Goal: Information Seeking & Learning: Learn about a topic

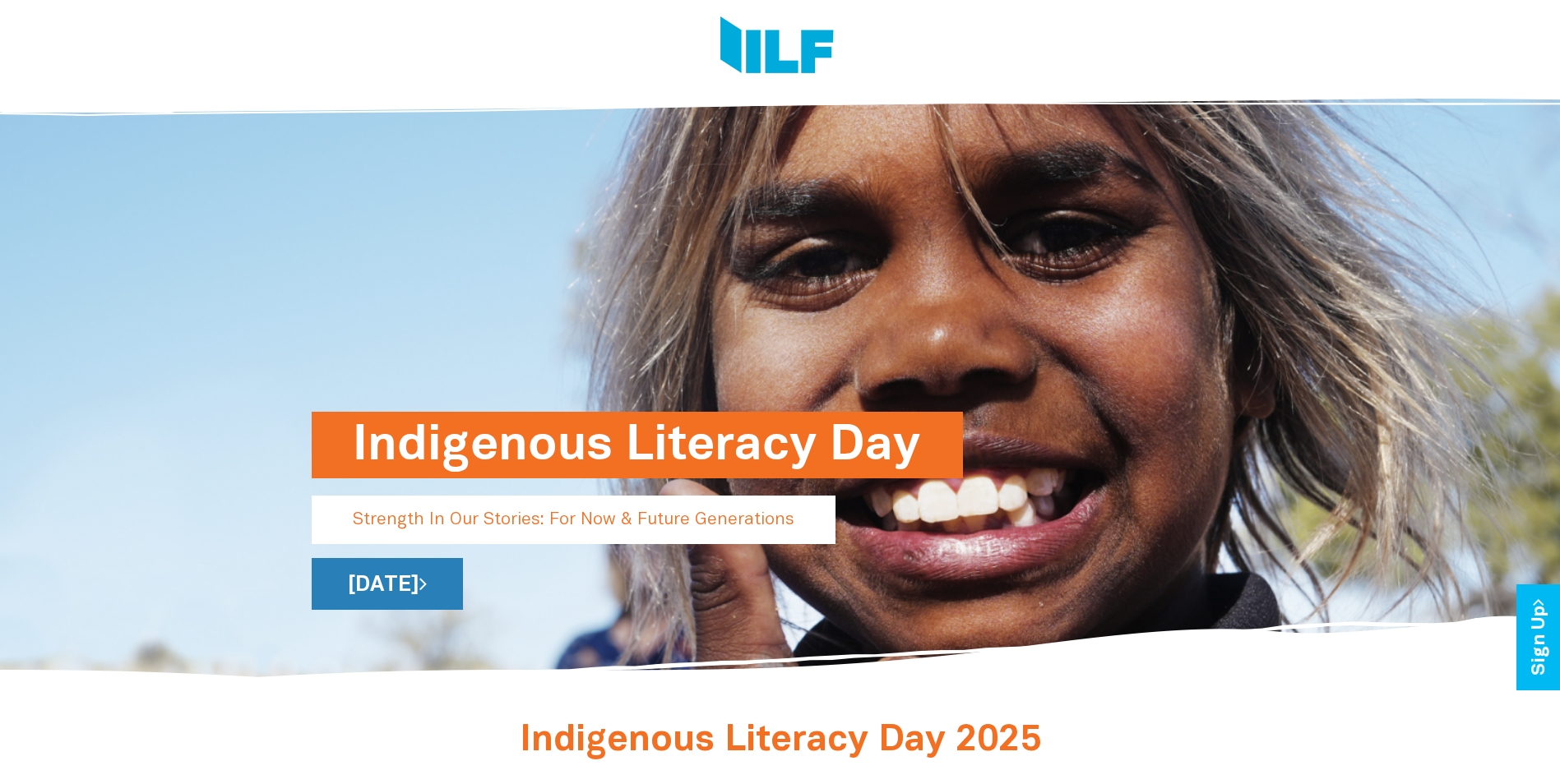
click at [463, 579] on link "[DATE]" at bounding box center [387, 585] width 151 height 52
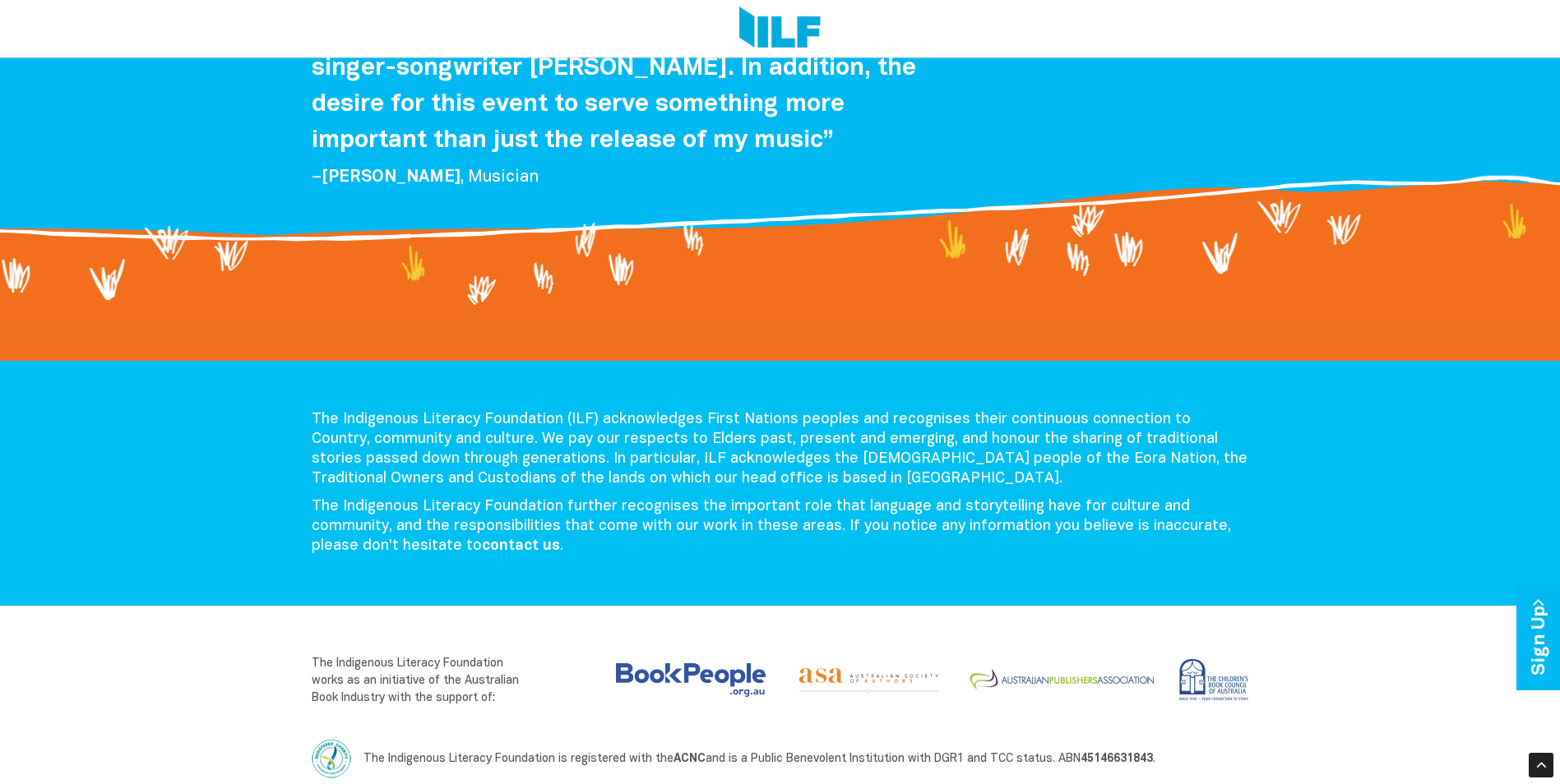
scroll to position [3398, 0]
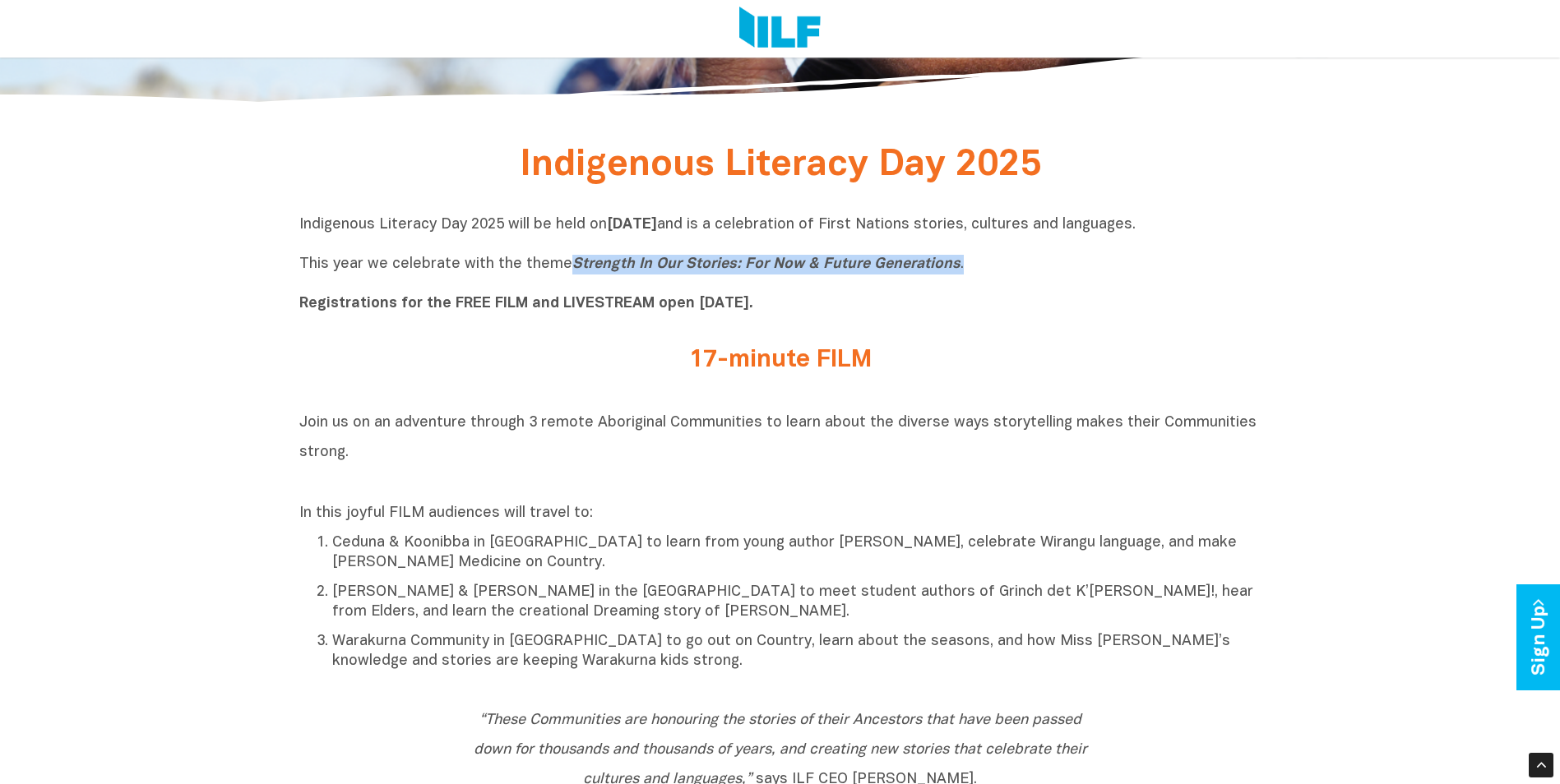
drag, startPoint x: 565, startPoint y: 265, endPoint x: 958, endPoint y: 269, distance: 393.0
click at [958, 269] on p "Indigenous Literacy Day 2025 will be held on Wednesday 3 September and is a cel…" at bounding box center [780, 265] width 963 height 98
drag, startPoint x: 958, startPoint y: 269, endPoint x: 947, endPoint y: 268, distance: 11.0
copy p "Strength In Our Stories: For Now & Future Generations ."
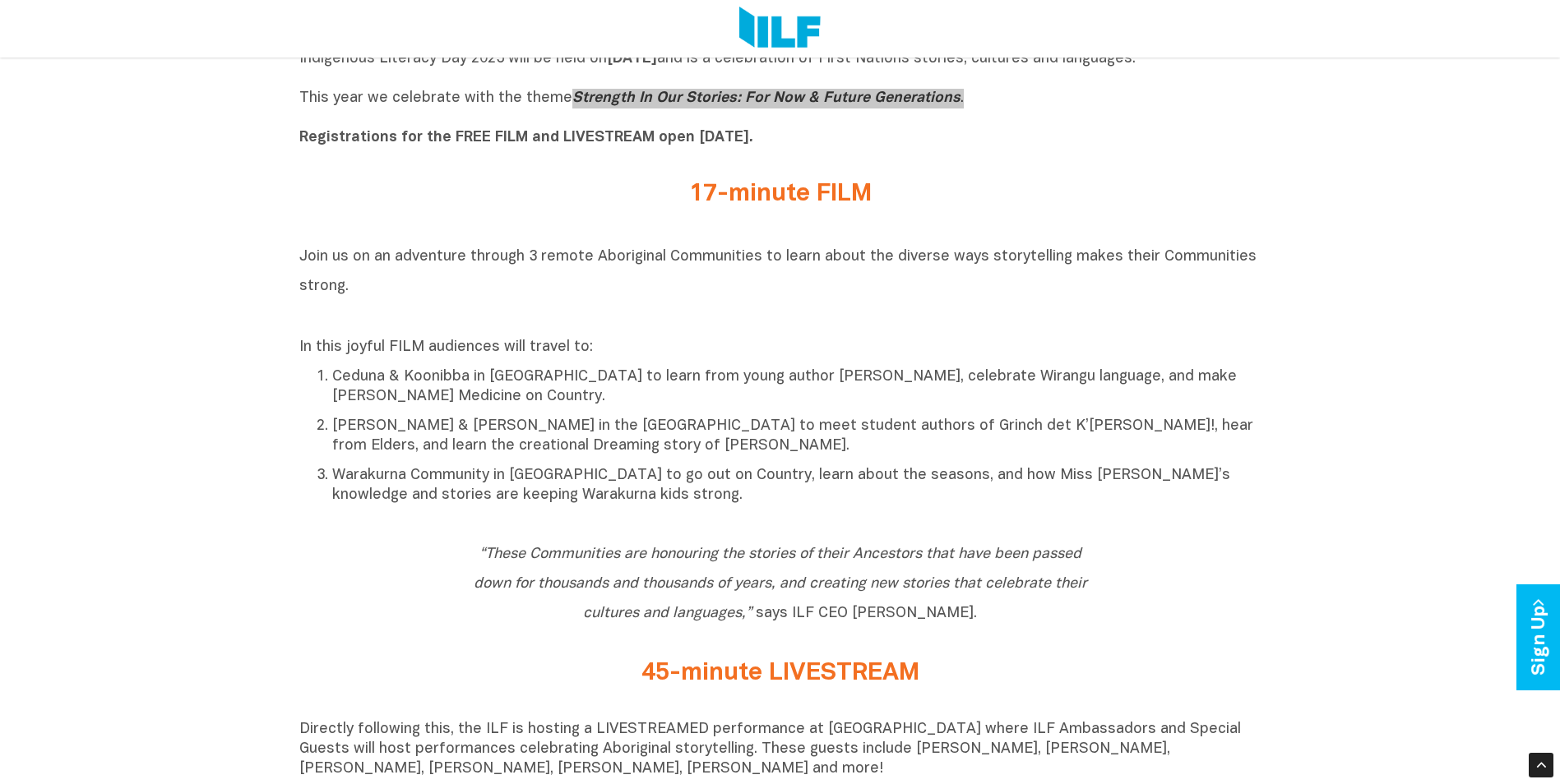
scroll to position [823, 0]
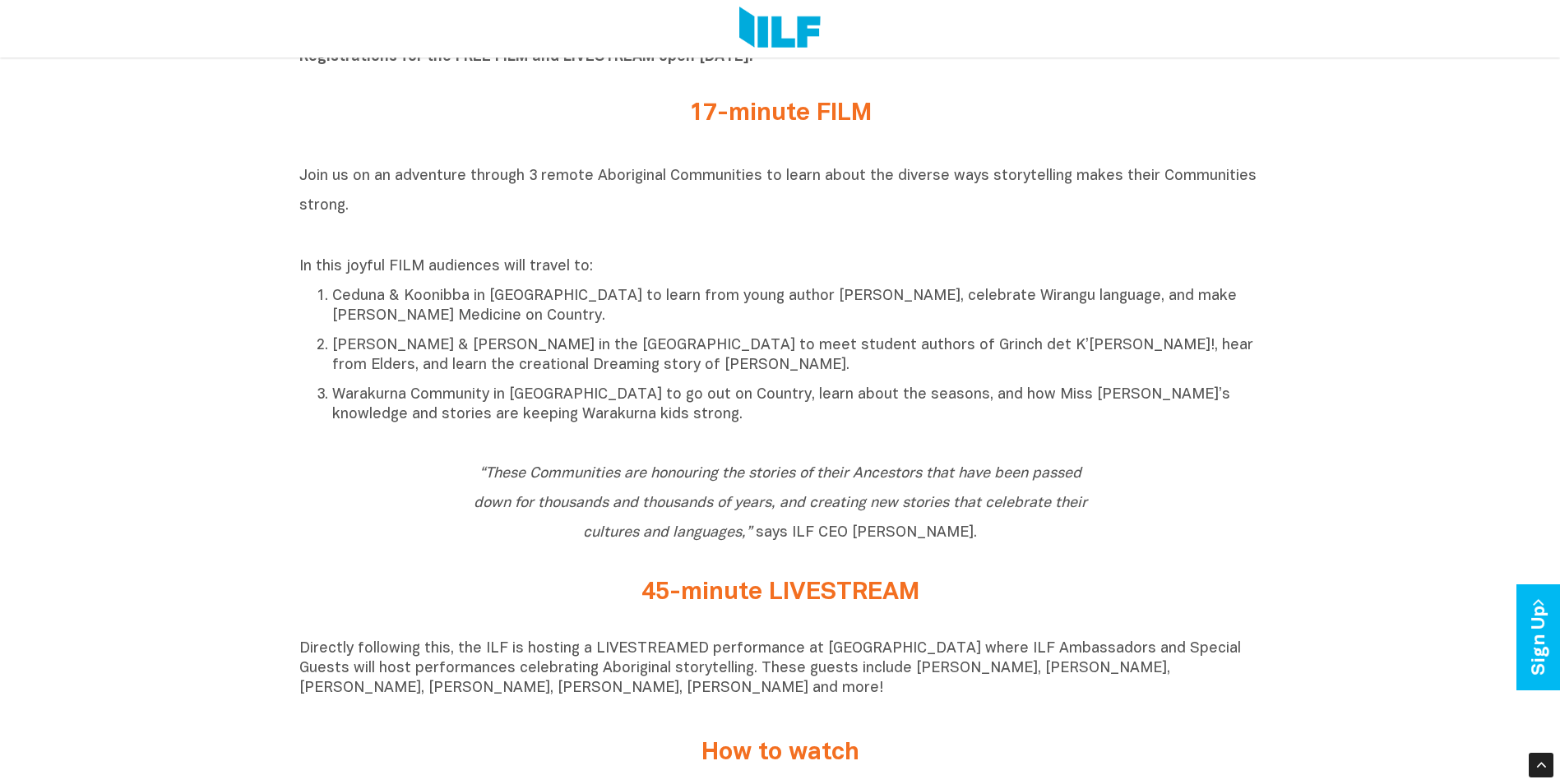
drag, startPoint x: 573, startPoint y: 704, endPoint x: 565, endPoint y: 701, distance: 8.5
click at [573, 699] on p "Directly following this, the ILF is hosting a LIVESTREAMED performance at [GEOG…" at bounding box center [780, 668] width 963 height 59
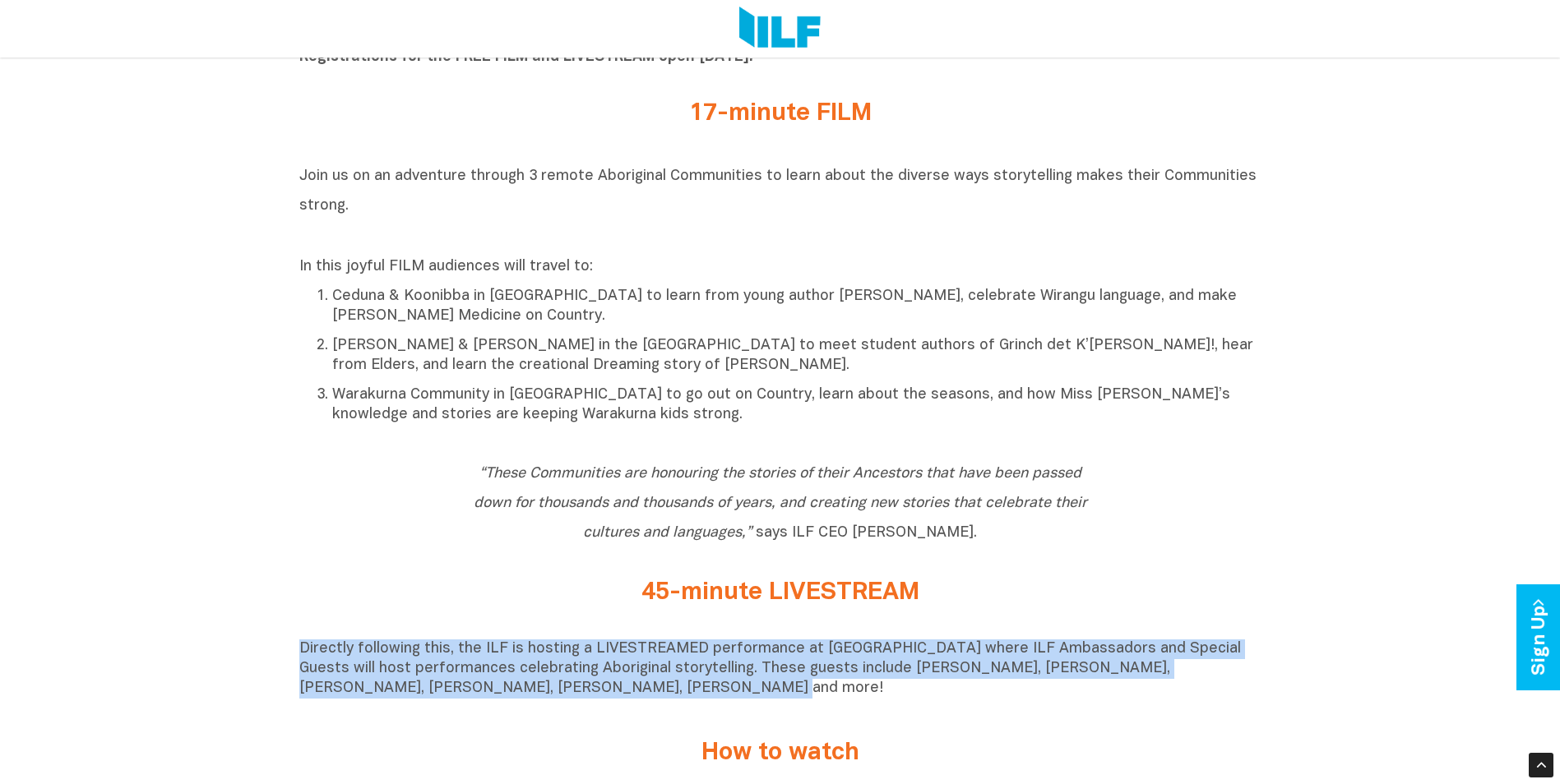
drag, startPoint x: 557, startPoint y: 693, endPoint x: 291, endPoint y: 661, distance: 267.9
drag, startPoint x: 291, startPoint y: 661, endPoint x: 331, endPoint y: 669, distance: 40.8
copy p "Directly following this, the ILF is hosting a LIVESTREAMED performance at [GEOG…"
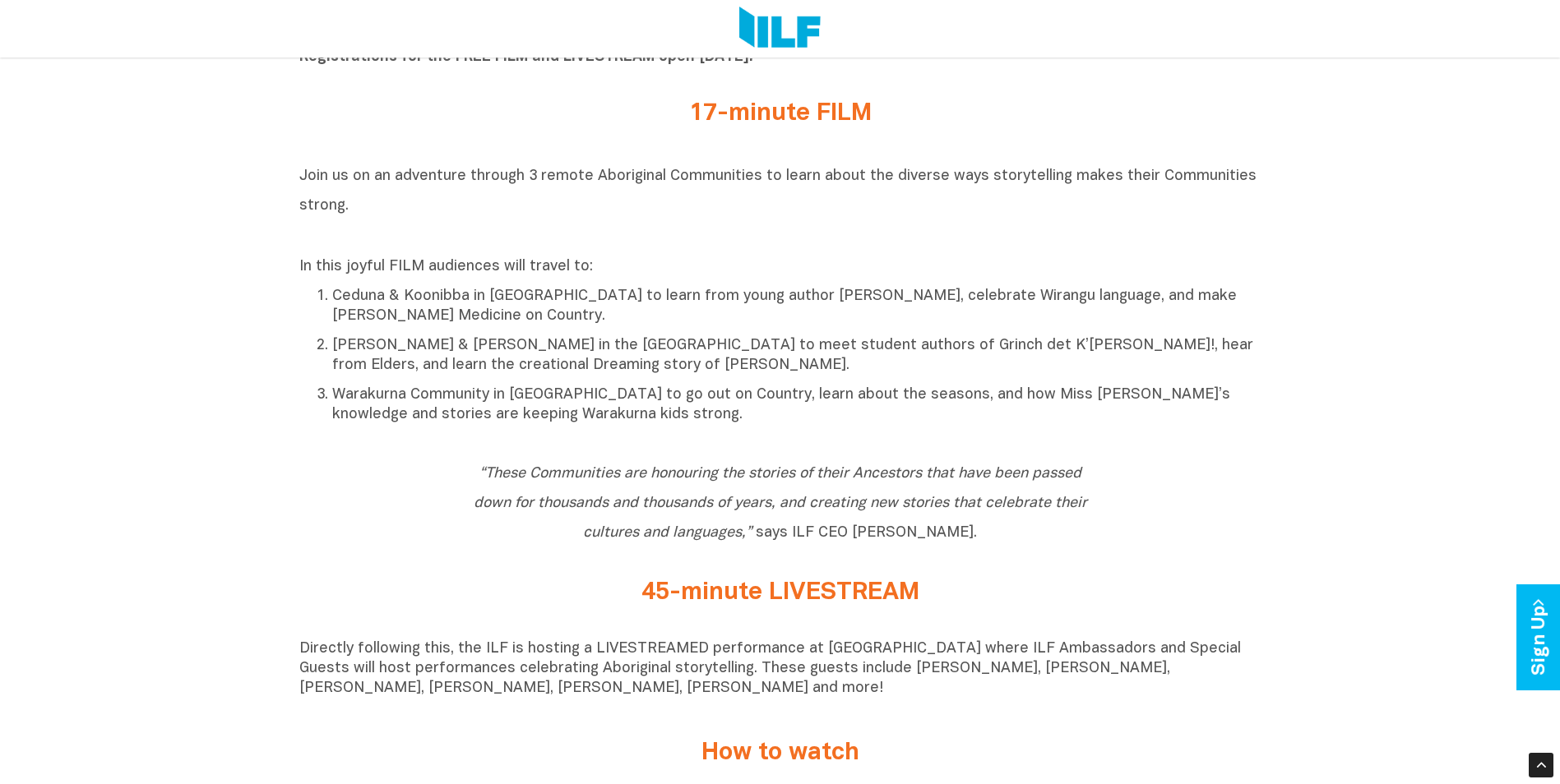
click at [576, 741] on div "How to watch" at bounding box center [780, 753] width 642 height 43
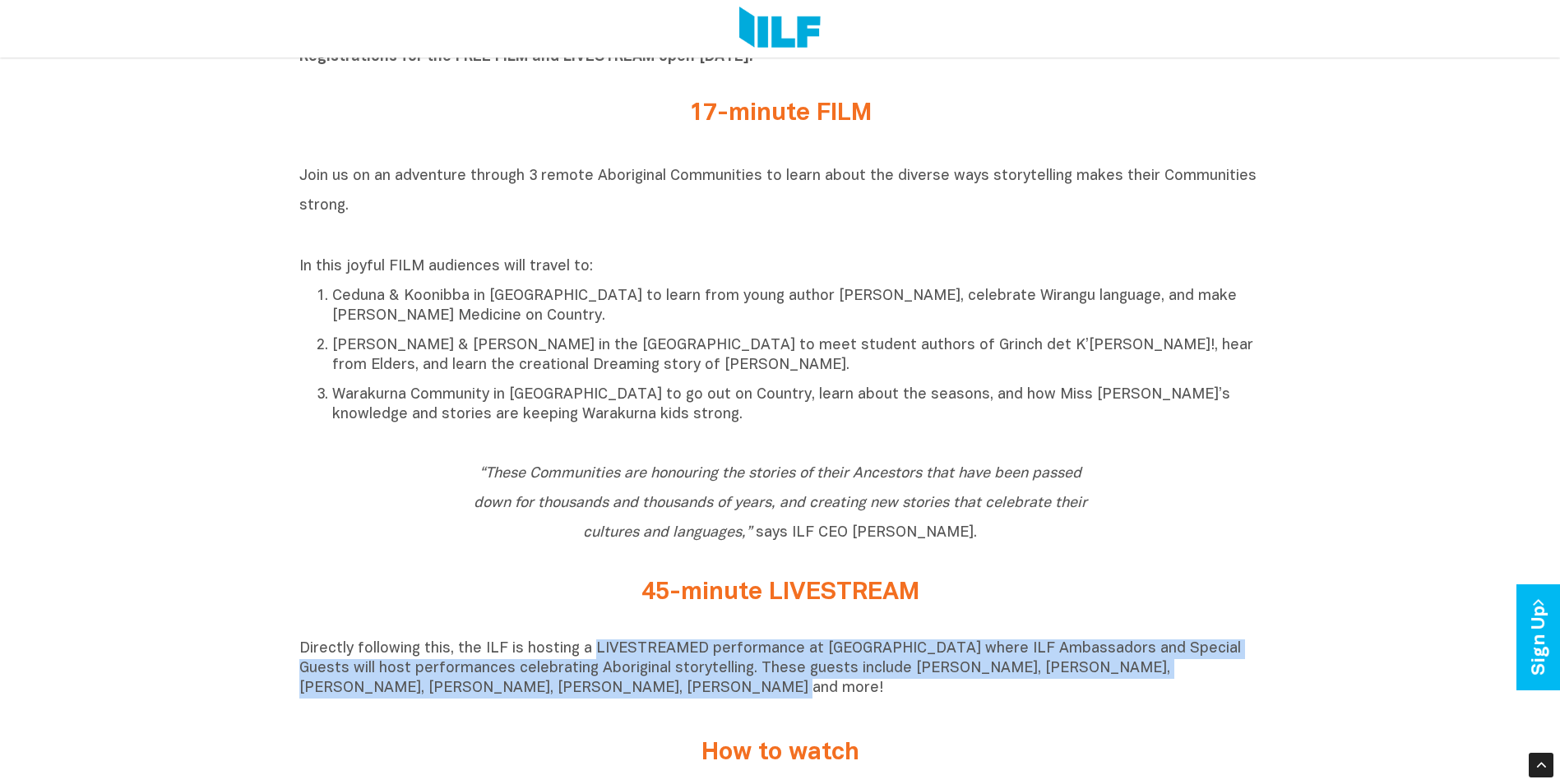
drag, startPoint x: 588, startPoint y: 654, endPoint x: 1175, endPoint y: 701, distance: 588.9
click at [1175, 699] on p "Directly following this, the ILF is hosting a LIVESTREAMED performance at [GEOG…" at bounding box center [780, 668] width 963 height 59
drag, startPoint x: 1175, startPoint y: 701, endPoint x: 1137, endPoint y: 655, distance: 59.7
copy p "LIVESTREAMED performance at Sydney Opera House where ILF Ambassadors and Specia…"
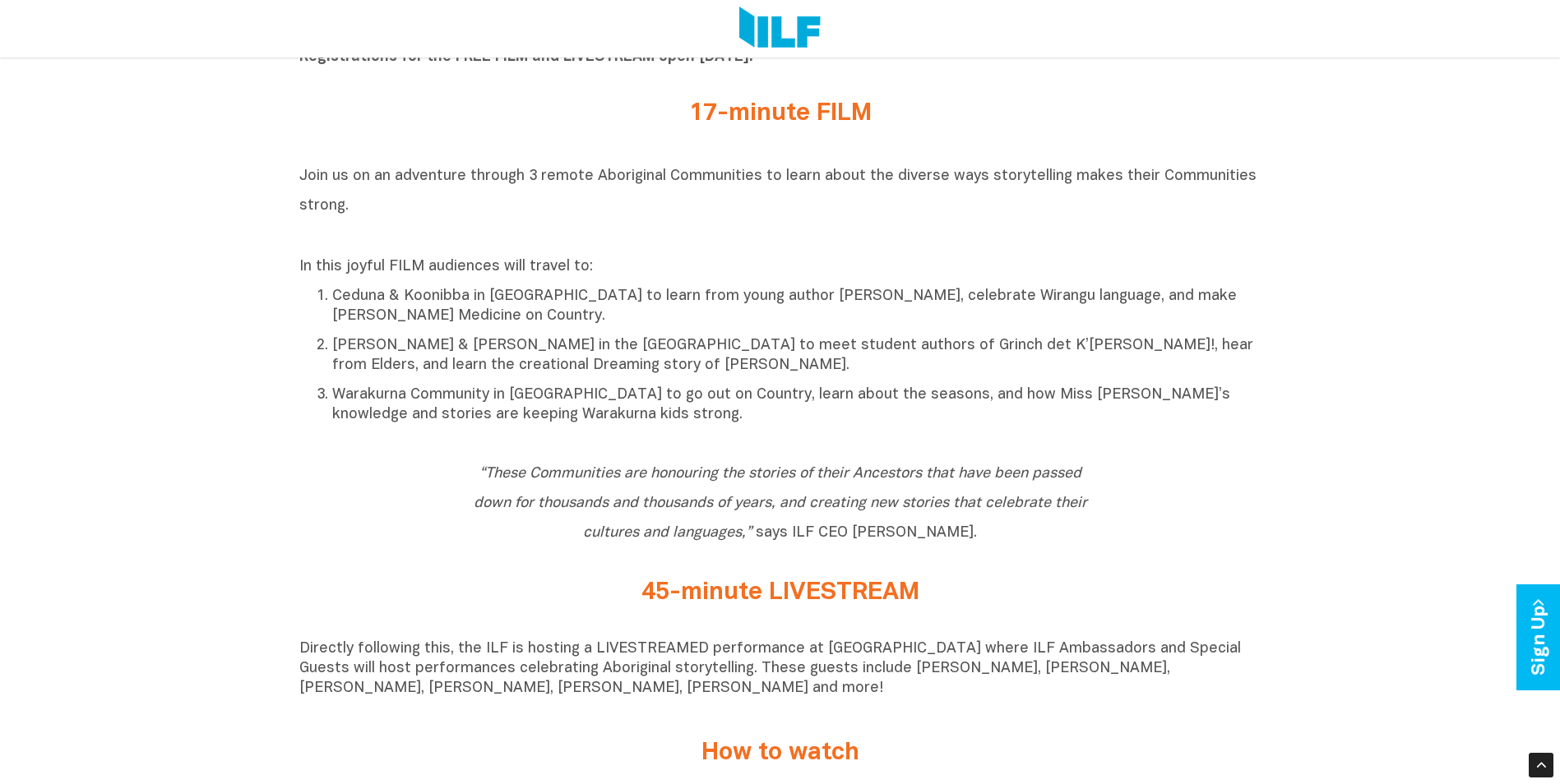
drag, startPoint x: 1158, startPoint y: 519, endPoint x: 1249, endPoint y: 162, distance: 368.4
click at [1159, 510] on div "“These Communities are honouring the stories of their Ancestors that have been …" at bounding box center [780, 506] width 963 height 97
